Goal: Task Accomplishment & Management: Complete application form

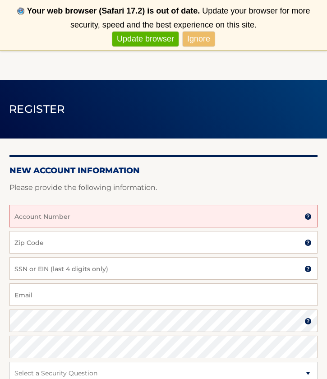
click at [95, 220] on input "Account Number" at bounding box center [163, 216] width 308 height 23
drag, startPoint x: 67, startPoint y: 222, endPoint x: 51, endPoint y: 216, distance: 17.6
click at [67, 222] on input "444560147" at bounding box center [163, 216] width 308 height 23
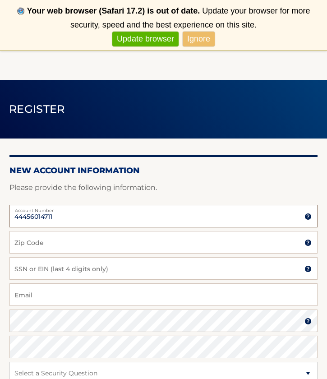
type input "4445601471"
drag, startPoint x: 51, startPoint y: 216, endPoint x: 34, endPoint y: 217, distance: 17.2
click at [12, 215] on input "Account Number" at bounding box center [163, 216] width 308 height 23
click at [34, 217] on input "Account Number" at bounding box center [163, 216] width 308 height 23
type input "44456014711"
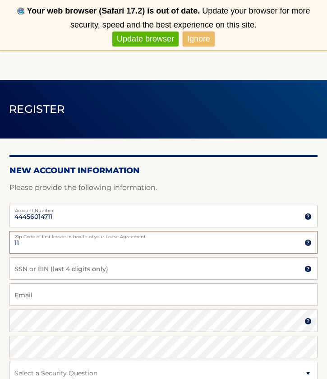
type input "1"
type input "11229"
click at [73, 273] on input "SSN or EIN (last 4 digits only)" at bounding box center [163, 268] width 308 height 23
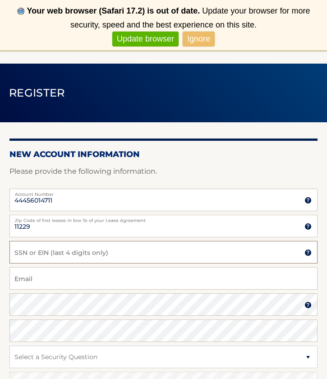
scroll to position [18, 0]
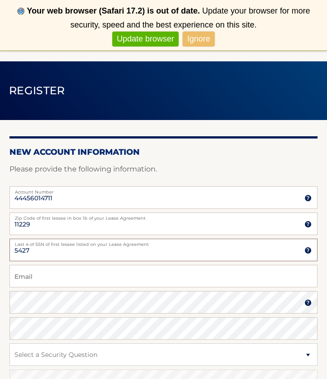
type input "5427"
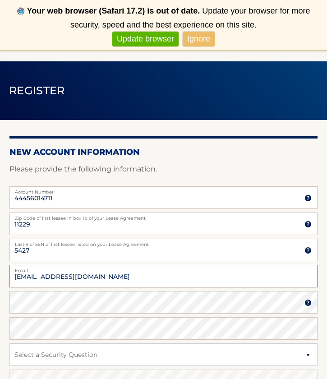
type input "[EMAIL_ADDRESS][DOMAIN_NAME]"
click at [51, 303] on div "Password" at bounding box center [163, 302] width 308 height 23
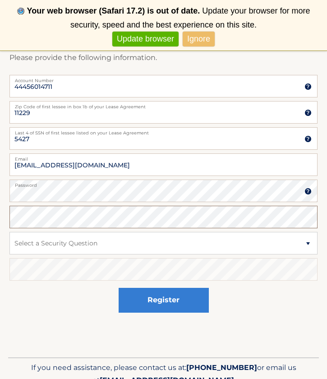
scroll to position [133, 0]
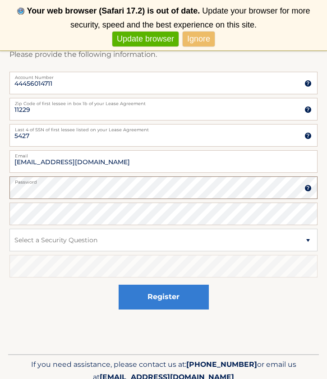
click at [9, 189] on section "New Account Information Please provide the following information. 44456014711 A…" at bounding box center [163, 165] width 327 height 347
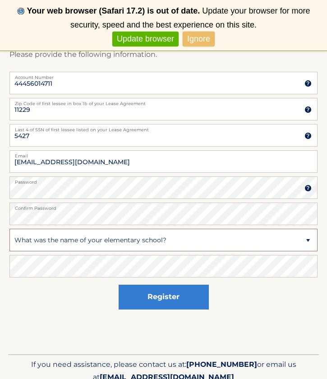
select select "4"
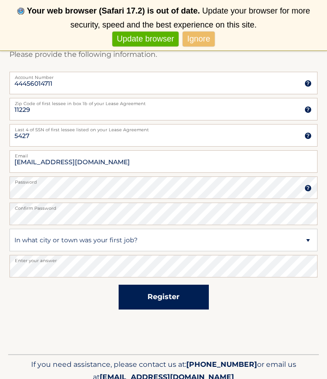
click at [152, 301] on button "Register" at bounding box center [164, 297] width 90 height 25
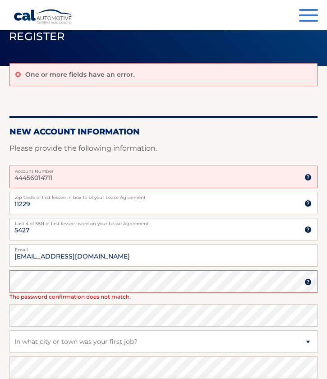
scroll to position [34, 0]
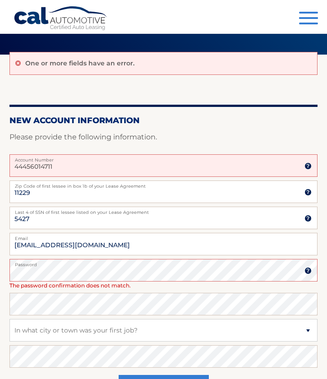
click at [7, 275] on section "One or more fields have an error. New Account Information Please provide the fo…" at bounding box center [163, 235] width 327 height 388
click at [102, 158] on label "Account Number" at bounding box center [163, 157] width 308 height 7
click at [102, 158] on input "44456014711" at bounding box center [163, 165] width 308 height 23
click at [311, 165] on img at bounding box center [307, 165] width 7 height 7
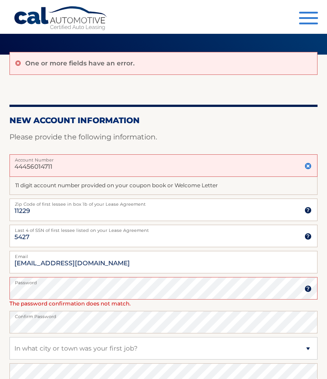
click at [176, 160] on label "Account Number" at bounding box center [163, 157] width 308 height 7
click at [176, 160] on input "44456014711" at bounding box center [163, 165] width 308 height 23
click at [125, 168] on input "44456014711" at bounding box center [163, 165] width 308 height 23
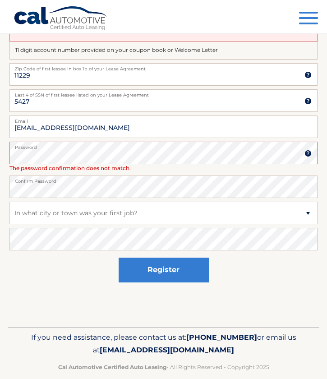
scroll to position [169, 0]
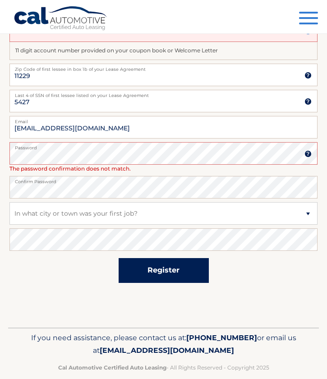
click at [152, 271] on button "Register" at bounding box center [164, 270] width 90 height 25
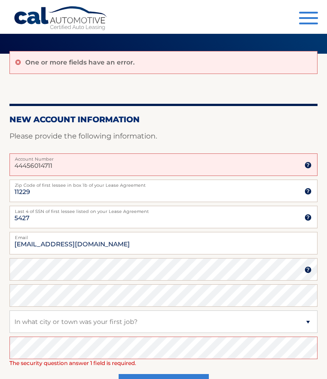
scroll to position [33, 0]
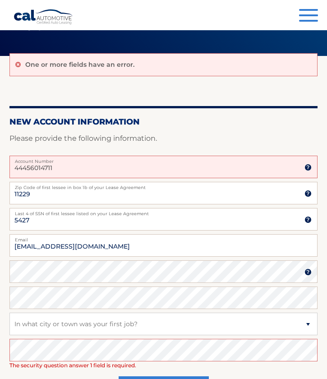
click at [305, 165] on img at bounding box center [307, 167] width 7 height 7
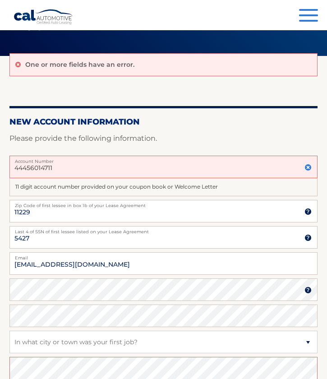
click at [83, 162] on label "Account Number" at bounding box center [163, 159] width 308 height 7
click at [83, 162] on input "44456014711" at bounding box center [163, 167] width 308 height 23
type input "44456014711"
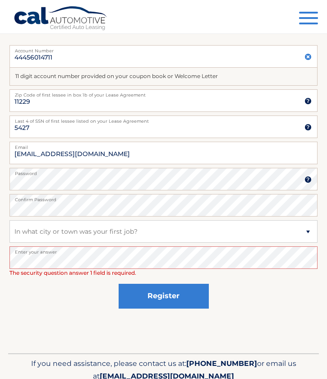
scroll to position [165, 0]
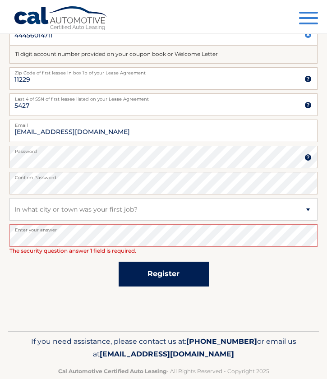
click at [159, 273] on button "Register" at bounding box center [164, 274] width 90 height 25
